Goal: Task Accomplishment & Management: Manage account settings

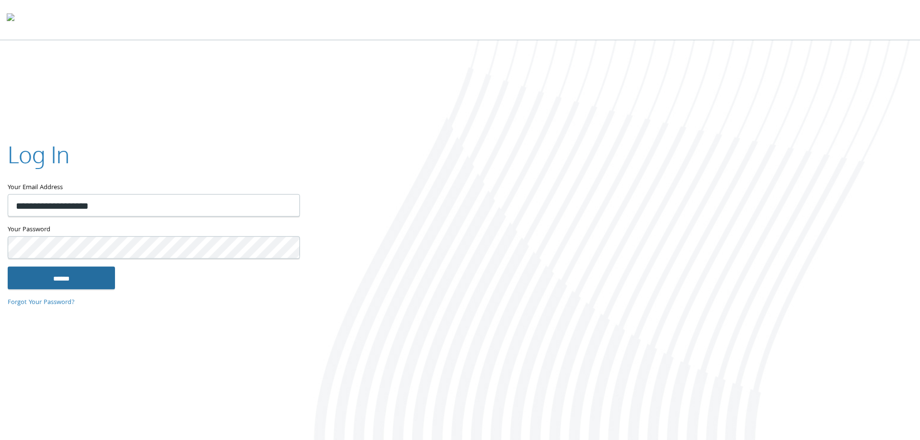
type input "**********"
click at [80, 280] on input "******" at bounding box center [61, 277] width 107 height 23
type input "**********"
click at [77, 274] on input "******" at bounding box center [61, 277] width 107 height 23
